Goal: Navigation & Orientation: Understand site structure

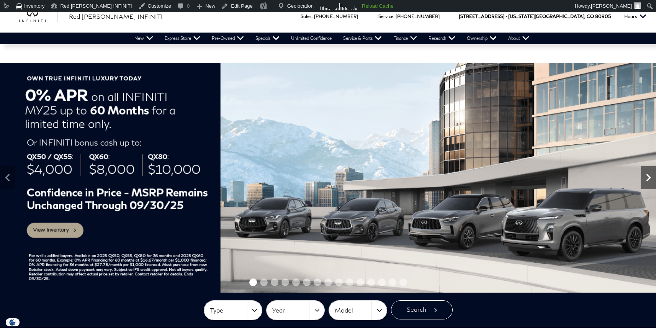
click at [644, 178] on icon "Next" at bounding box center [647, 177] width 15 height 15
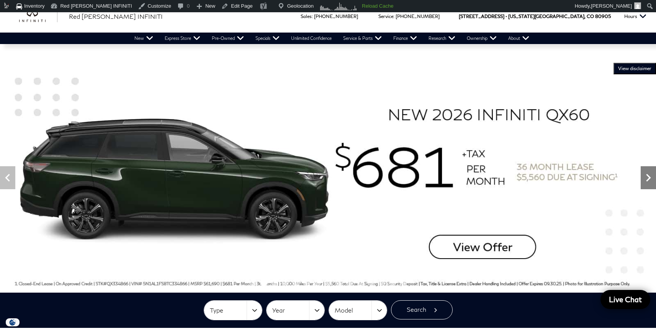
click at [644, 178] on icon "Next" at bounding box center [647, 177] width 15 height 15
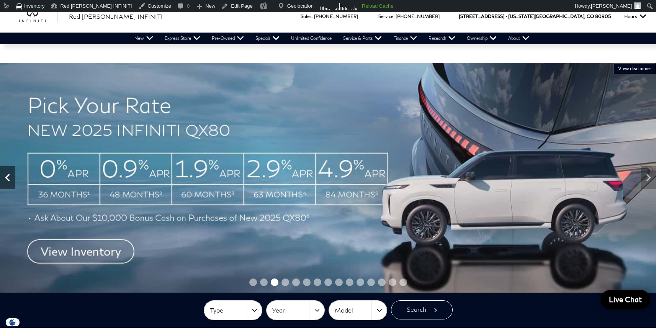
click at [9, 172] on icon "Previous" at bounding box center [7, 177] width 15 height 15
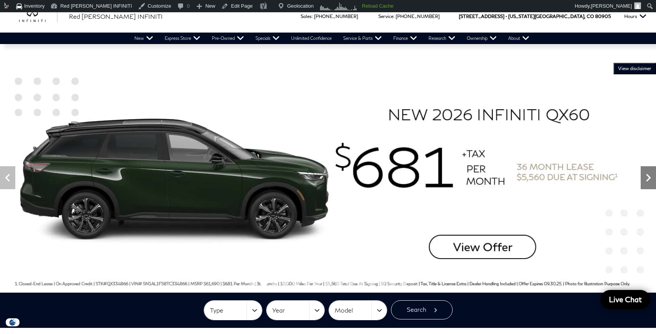
click at [651, 173] on icon "Next" at bounding box center [647, 177] width 15 height 15
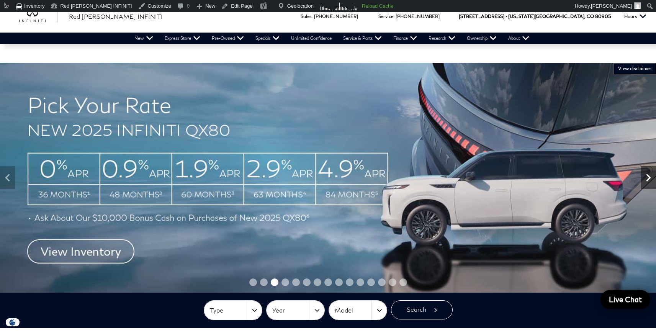
click at [651, 173] on icon "Next" at bounding box center [647, 177] width 15 height 15
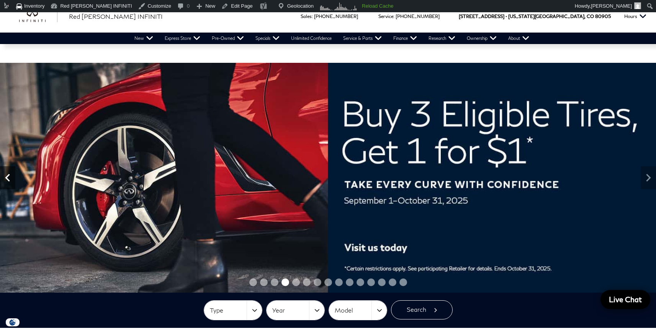
click at [7, 179] on icon "Previous" at bounding box center [7, 178] width 5 height 8
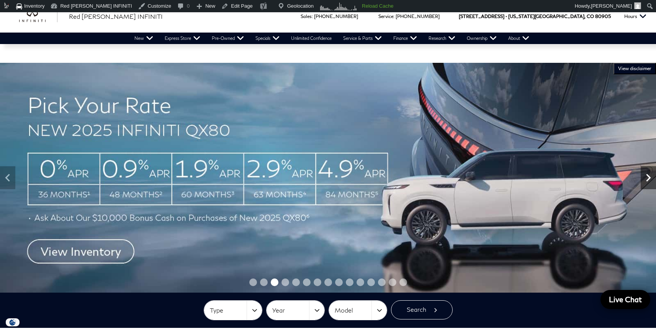
click at [646, 176] on icon "Next" at bounding box center [647, 177] width 15 height 15
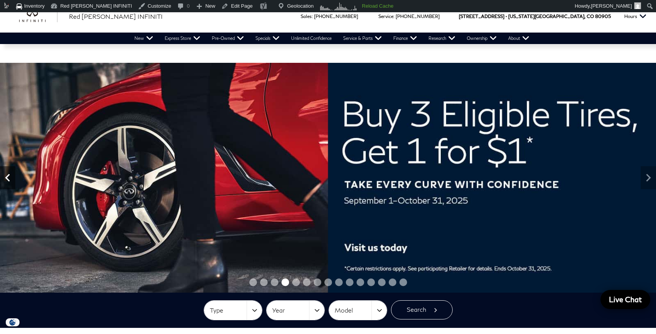
click at [5, 182] on icon "Previous" at bounding box center [7, 177] width 15 height 15
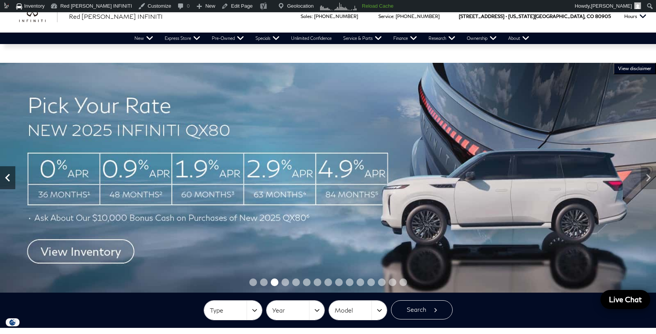
click at [5, 183] on icon "Previous" at bounding box center [7, 177] width 15 height 15
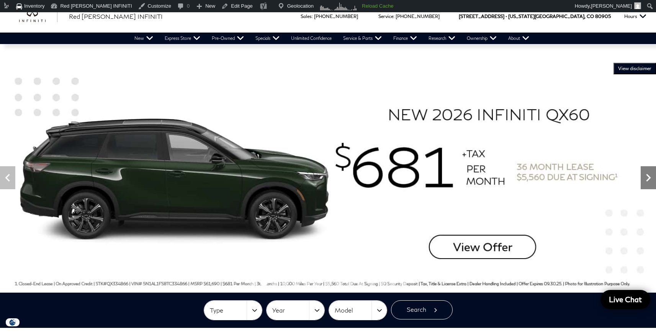
click at [643, 171] on icon "Next" at bounding box center [647, 177] width 15 height 15
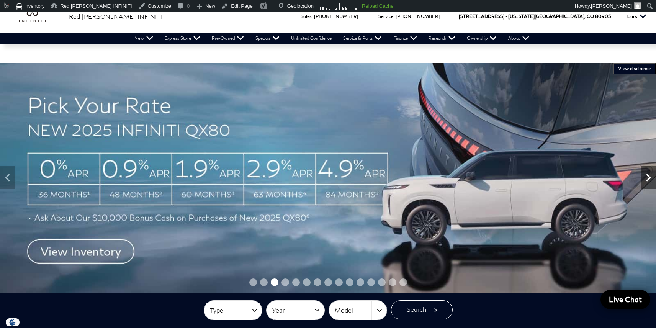
click at [646, 173] on icon "Next" at bounding box center [647, 177] width 15 height 15
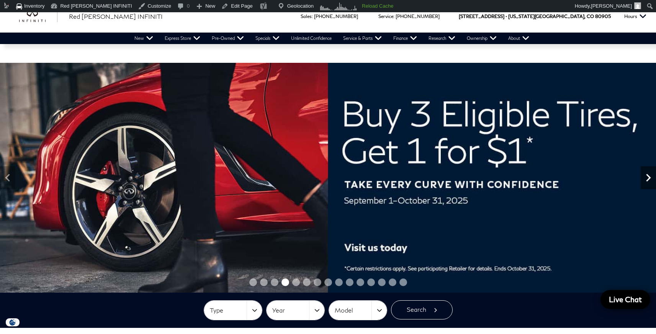
click at [646, 173] on icon "Next" at bounding box center [647, 177] width 15 height 15
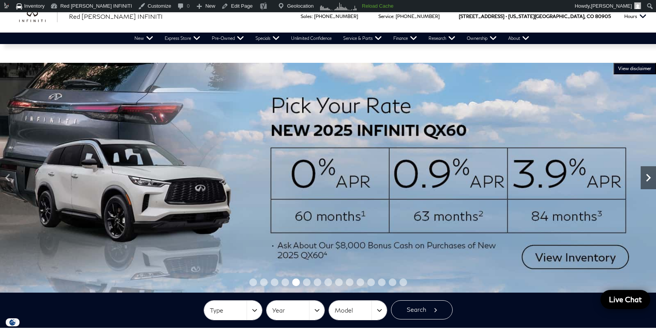
click at [646, 173] on icon "Next" at bounding box center [647, 177] width 15 height 15
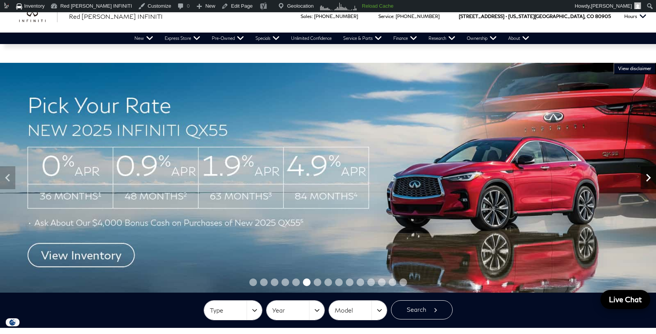
click at [646, 173] on icon "Next" at bounding box center [647, 177] width 15 height 15
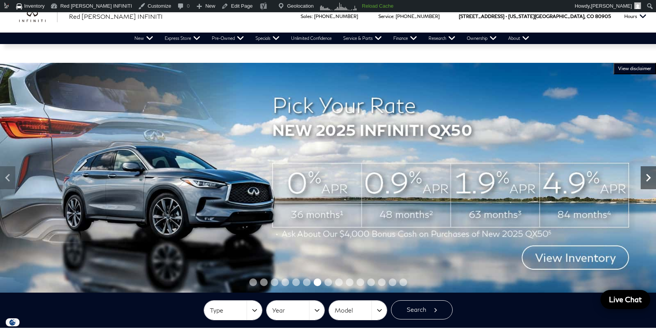
click at [646, 173] on icon "Next" at bounding box center [647, 177] width 15 height 15
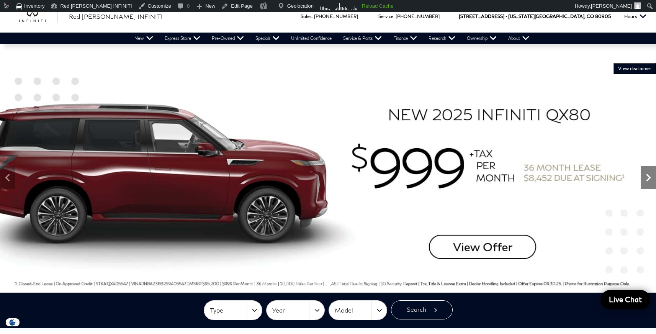
click at [646, 173] on icon "Next" at bounding box center [647, 177] width 15 height 15
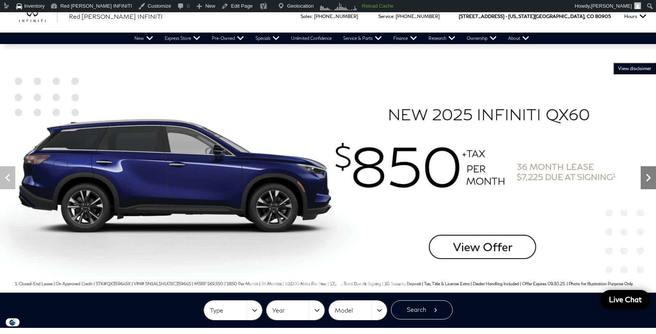
click at [646, 173] on icon "Next" at bounding box center [647, 177] width 15 height 15
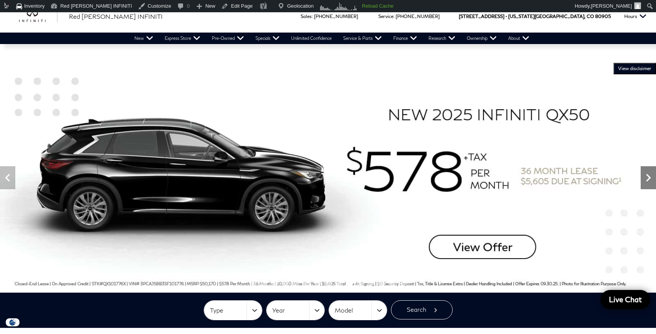
click at [646, 173] on icon "Next" at bounding box center [647, 177] width 15 height 15
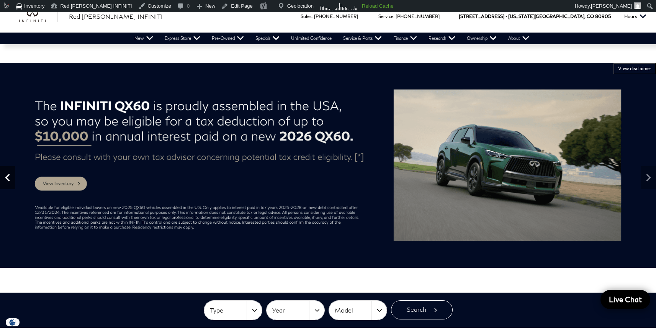
click at [11, 178] on icon "Previous" at bounding box center [7, 177] width 15 height 15
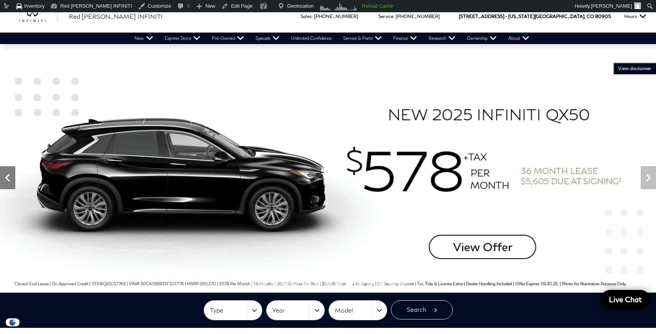
click at [10, 177] on icon "Previous" at bounding box center [7, 177] width 15 height 15
